Goal: Information Seeking & Learning: Learn about a topic

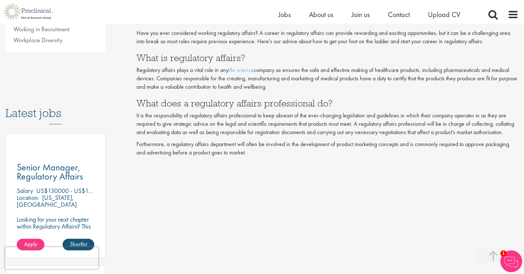
scroll to position [312, 0]
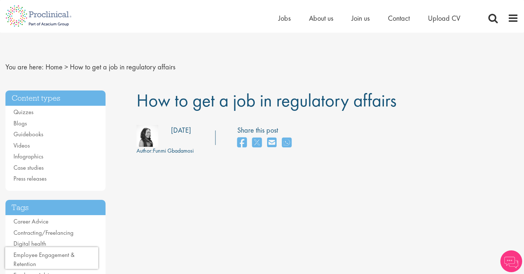
click at [298, 73] on nav "You are here: Home > How to get a job in regulatory affairs" at bounding box center [261, 67] width 513 height 18
click at [168, 154] on div "Author: [PERSON_NAME]" at bounding box center [164, 151] width 57 height 8
drag, startPoint x: 155, startPoint y: 152, endPoint x: 203, endPoint y: 151, distance: 48.4
click at [204, 151] on div "Author: [PERSON_NAME] Posting date: [DATE] Share this post" at bounding box center [327, 140] width 393 height 30
copy div "Funmi Gbadamosi"
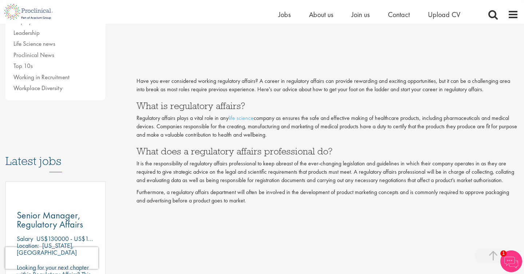
scroll to position [257, 0]
click at [103, 155] on h3 "Latest jobs" at bounding box center [55, 154] width 100 height 36
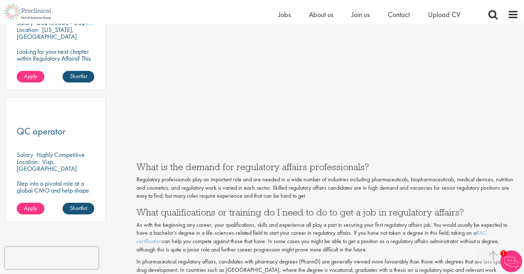
scroll to position [515, 0]
